Goal: Task Accomplishment & Management: Use online tool/utility

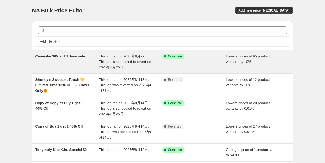
click at [112, 58] on div "This job ran on 2025年8月22日. This job is scheduled to revert on 2025年8月25日." at bounding box center [131, 61] width 64 height 16
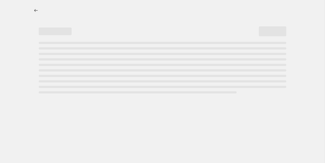
select select "percentage"
select select "vendor"
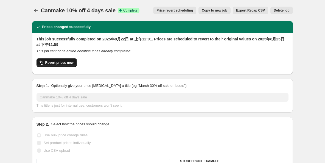
click at [68, 62] on span "Revert prices now" at bounding box center [59, 62] width 28 height 4
checkbox input "false"
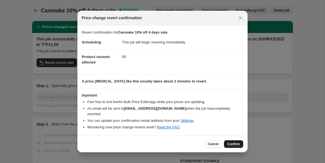
click at [233, 141] on span "Confirm" at bounding box center [233, 143] width 13 height 4
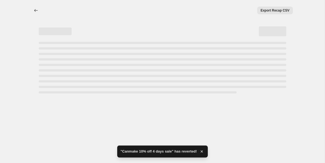
select select "percentage"
select select "vendor"
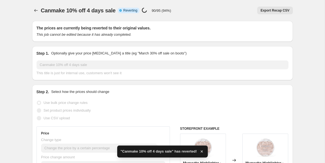
checkbox input "true"
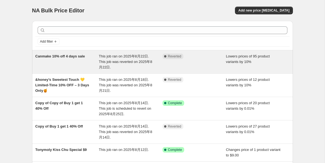
click at [124, 60] on span "This job ran on 2025年8月22日. This job was reverted on 2025年8月22日." at bounding box center [125, 61] width 53 height 15
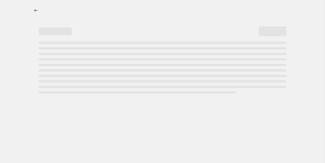
select select "percentage"
select select "vendor"
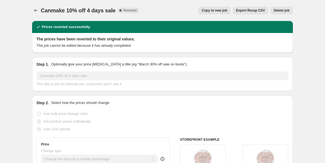
click at [220, 13] on button "Copy to new job" at bounding box center [214, 11] width 32 height 8
select select "percentage"
select select "vendor"
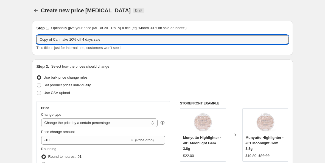
drag, startPoint x: 54, startPoint y: 40, endPoint x: 32, endPoint y: 40, distance: 21.7
click at [32, 40] on div "Step 1. Optionally give your price change job a title (eg "March 30% off sale o…" at bounding box center [162, 38] width 260 height 34
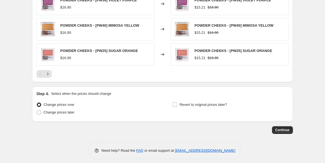
scroll to position [447, 0]
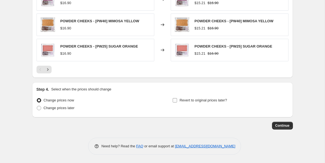
type input "Canmake 10% off 4 days sale"
click at [176, 102] on input "Revert to original prices later?" at bounding box center [174, 100] width 4 height 4
checkbox input "true"
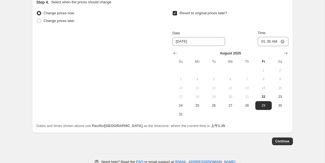
scroll to position [535, 0]
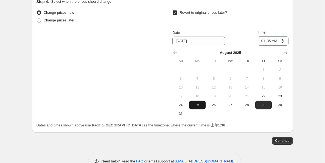
click at [199, 103] on span "25" at bounding box center [197, 105] width 12 height 4
type input "[DATE]"
click at [282, 41] on input "01:35" at bounding box center [272, 40] width 31 height 9
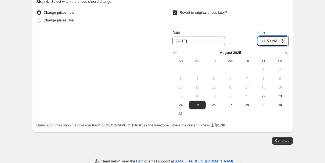
type input "11:59"
click at [280, 141] on span "Continue" at bounding box center [282, 140] width 14 height 4
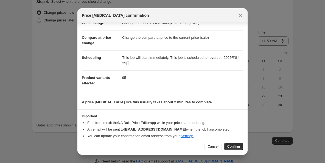
scroll to position [23, 0]
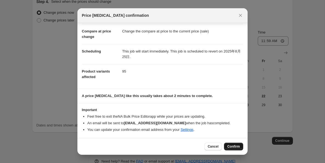
click at [232, 147] on span "Confirm" at bounding box center [233, 146] width 13 height 4
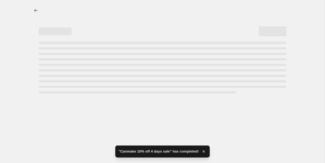
select select "percentage"
select select "vendor"
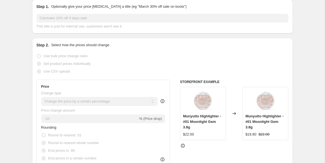
scroll to position [79, 0]
